Goal: Task Accomplishment & Management: Complete application form

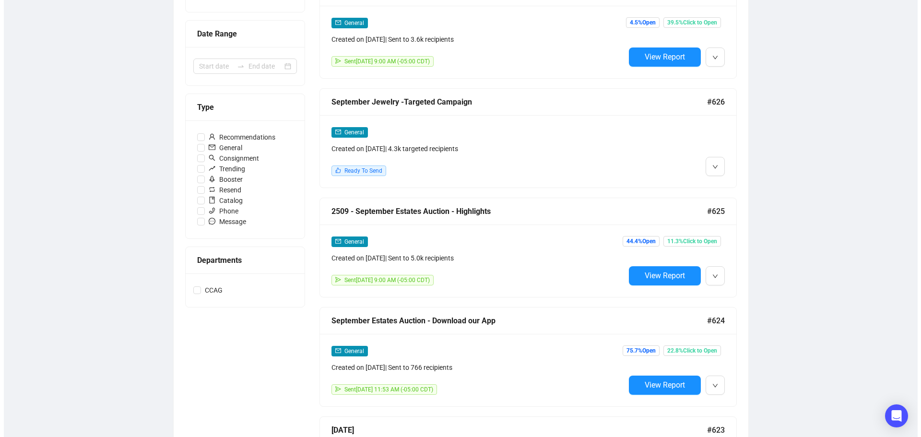
scroll to position [45, 0]
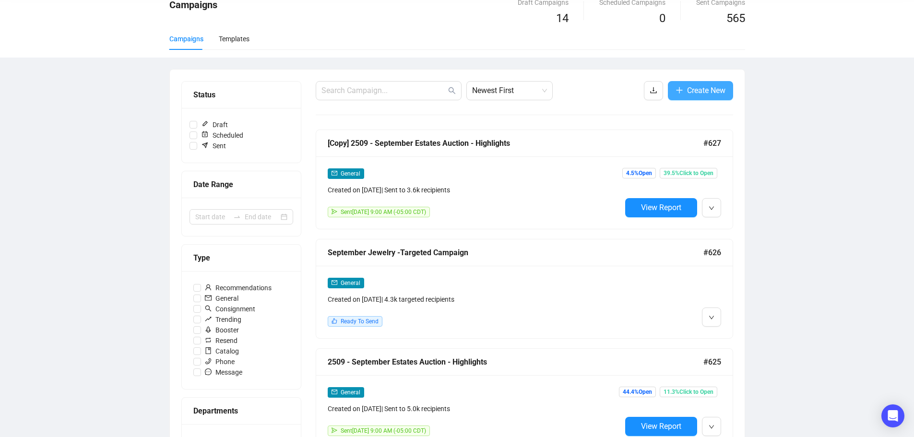
click at [694, 92] on span "Create New" at bounding box center [706, 90] width 38 height 12
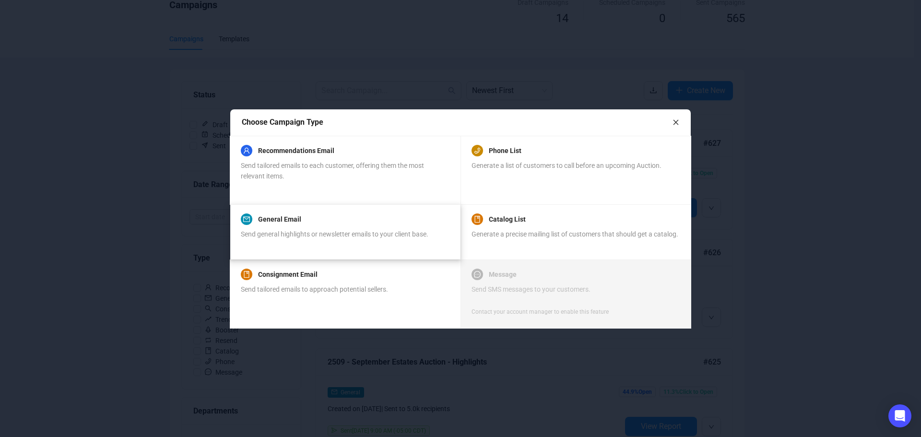
click at [327, 234] on span "Send general highlights or newsletter emails to your client base." at bounding box center [335, 234] width 188 height 8
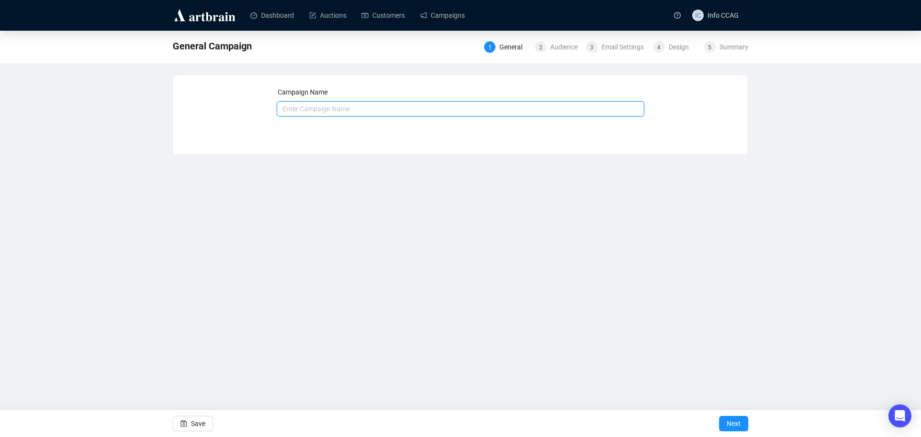
click at [325, 109] on input "text" at bounding box center [461, 108] width 368 height 15
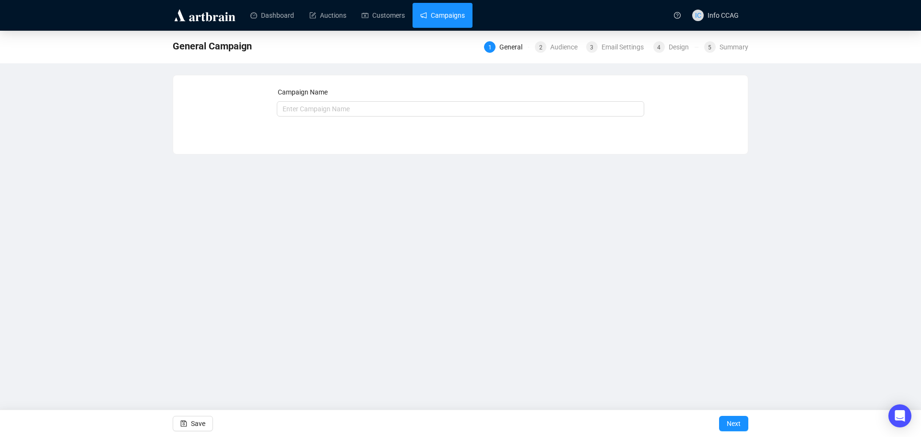
click at [432, 18] on link "Campaigns" at bounding box center [442, 15] width 45 height 25
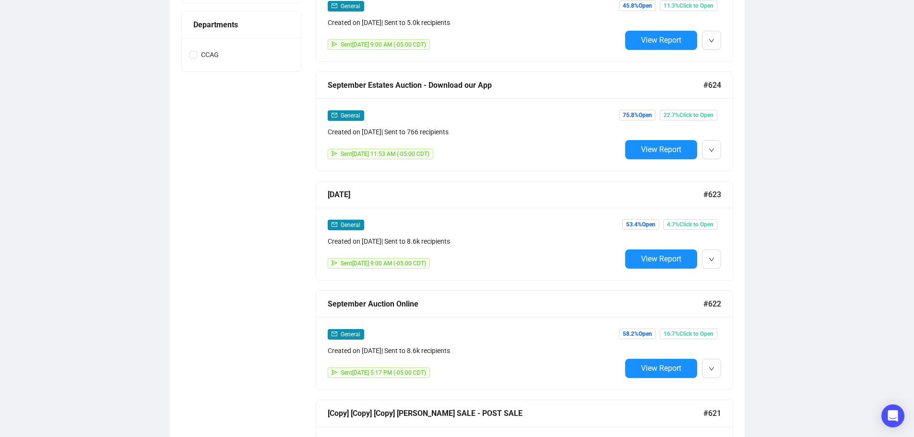
scroll to position [432, 0]
click at [886, 109] on div "Campaigns Draft Campaigns 14 Scheduled Campaigns 0 Sent Campaigns 565 Campaigns…" at bounding box center [457, 127] width 914 height 1056
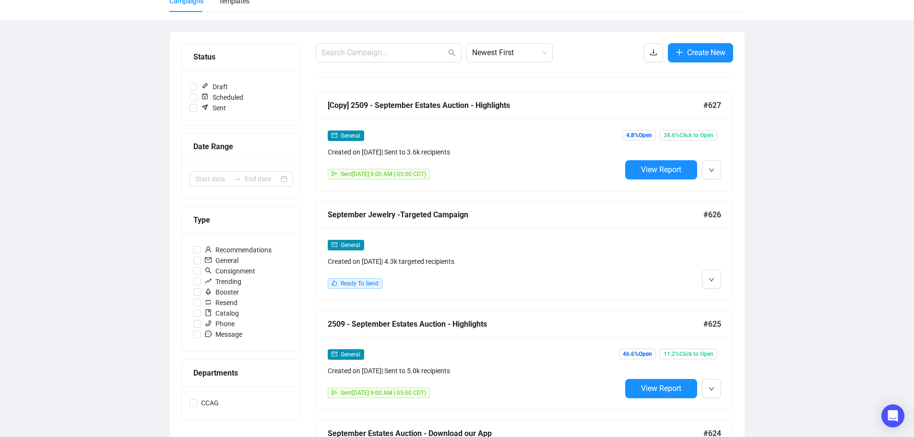
scroll to position [0, 0]
